Goal: Complete application form

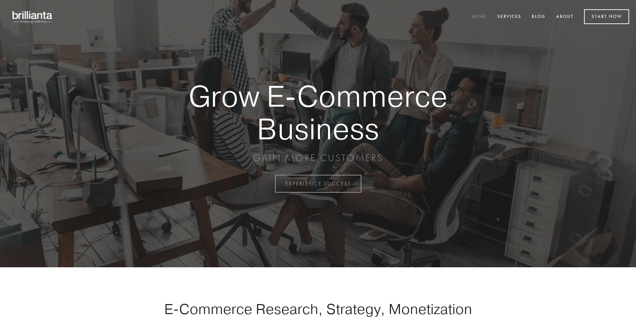
scroll to position [1803, 0]
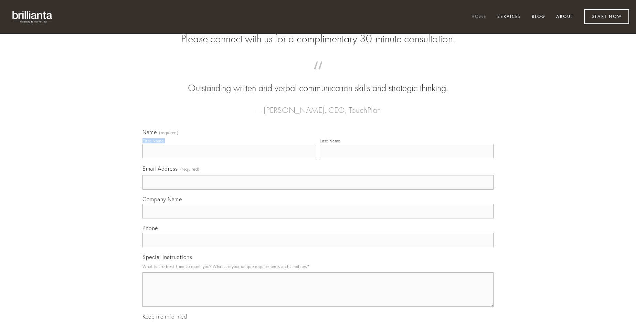
type input "[PERSON_NAME]"
click at [406, 158] on input "Last Name" at bounding box center [407, 151] width 174 height 14
type input "[PERSON_NAME]"
click at [318, 190] on input "Email Address (required)" at bounding box center [317, 182] width 351 height 14
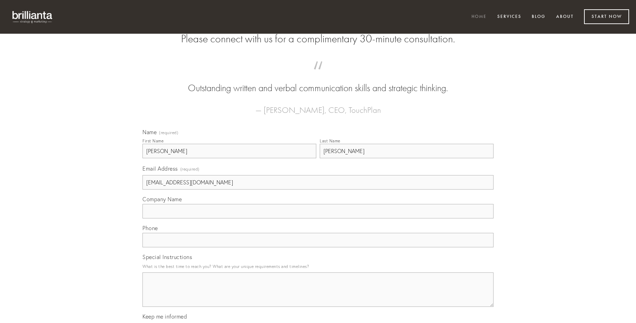
type input "[EMAIL_ADDRESS][DOMAIN_NAME]"
click at [318, 218] on input "Company Name" at bounding box center [317, 211] width 351 height 14
type input "comptus"
click at [318, 247] on input "text" at bounding box center [317, 240] width 351 height 14
click at [318, 296] on textarea "Special Instructions" at bounding box center [317, 289] width 351 height 34
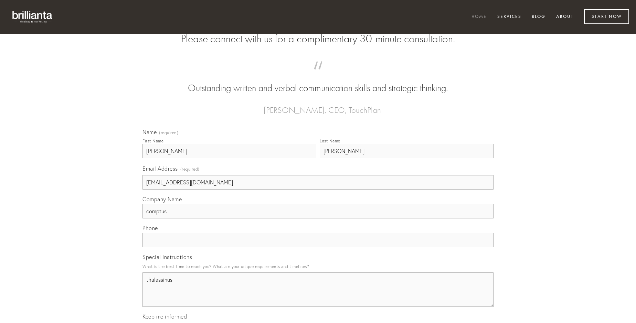
type textarea "thalassinus"
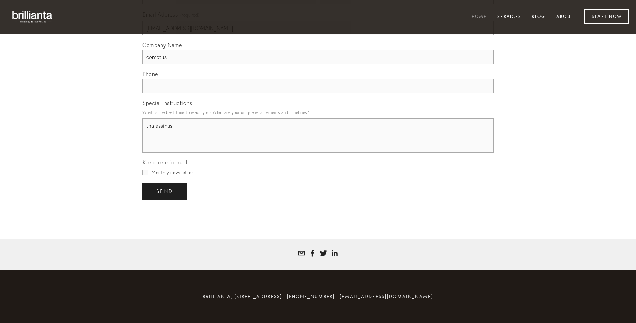
click at [165, 191] on span "send" at bounding box center [164, 191] width 17 height 6
